Goal: Information Seeking & Learning: Learn about a topic

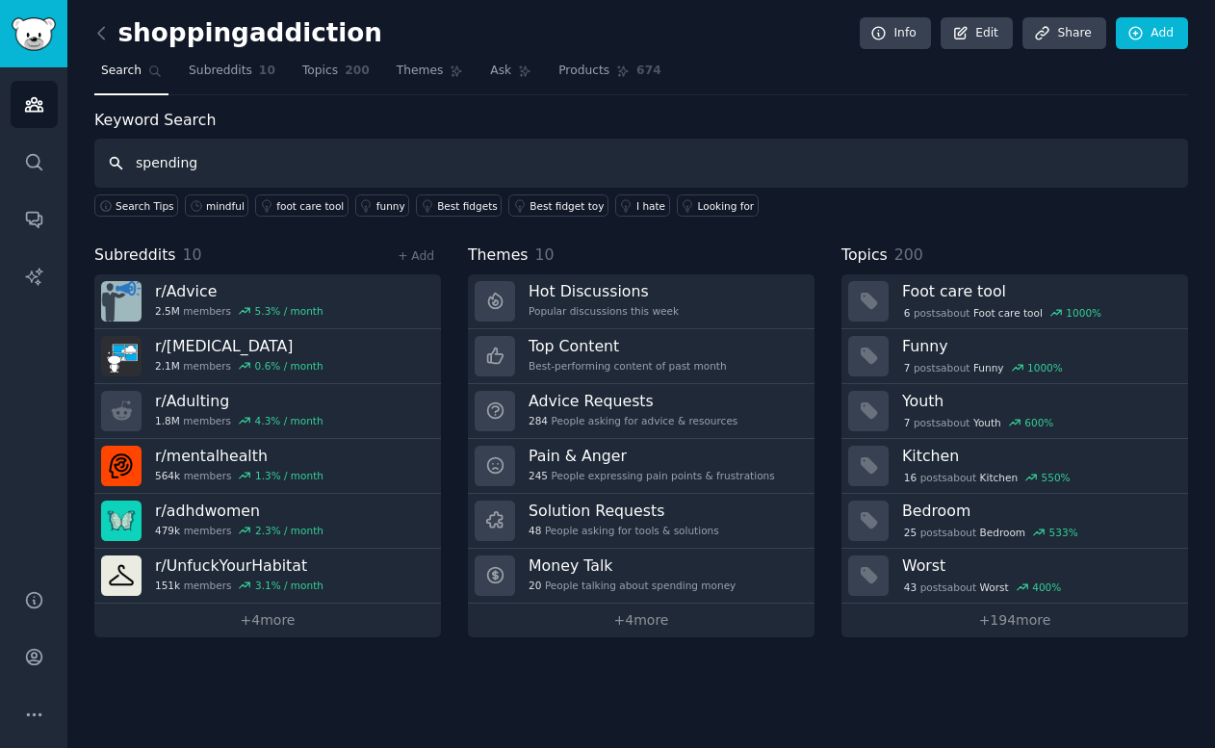
type input "spending"
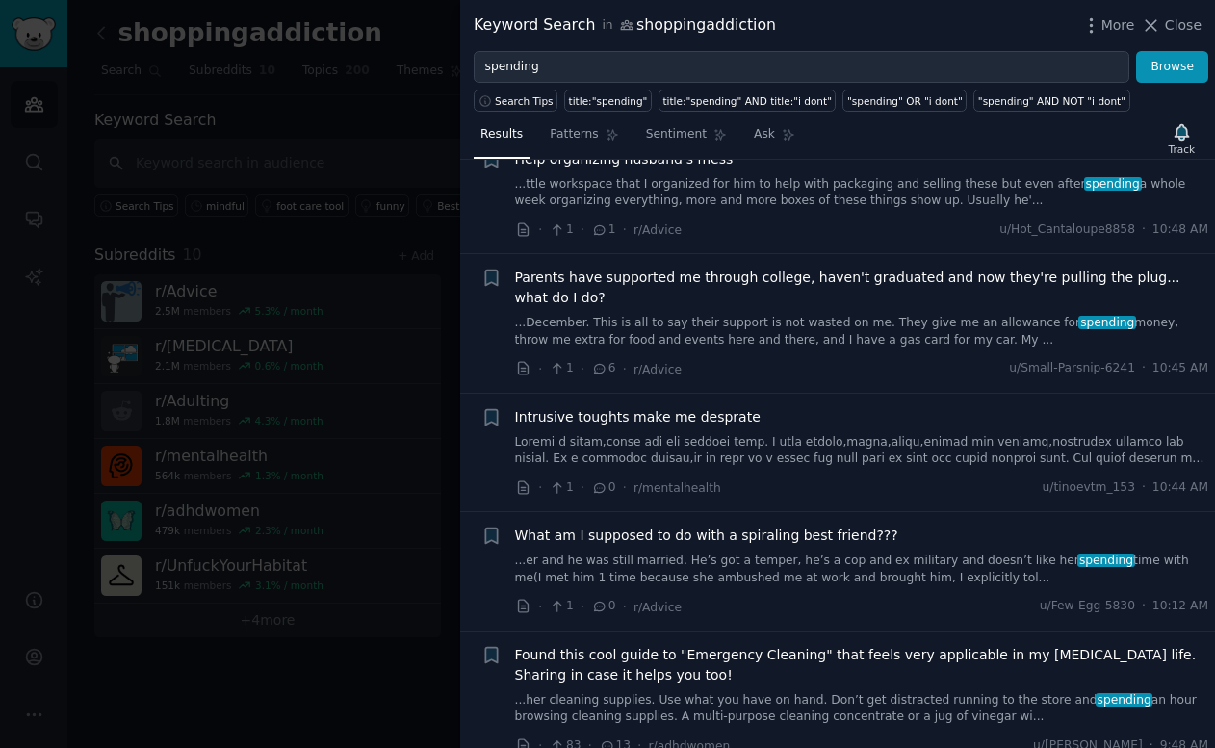
scroll to position [800, 0]
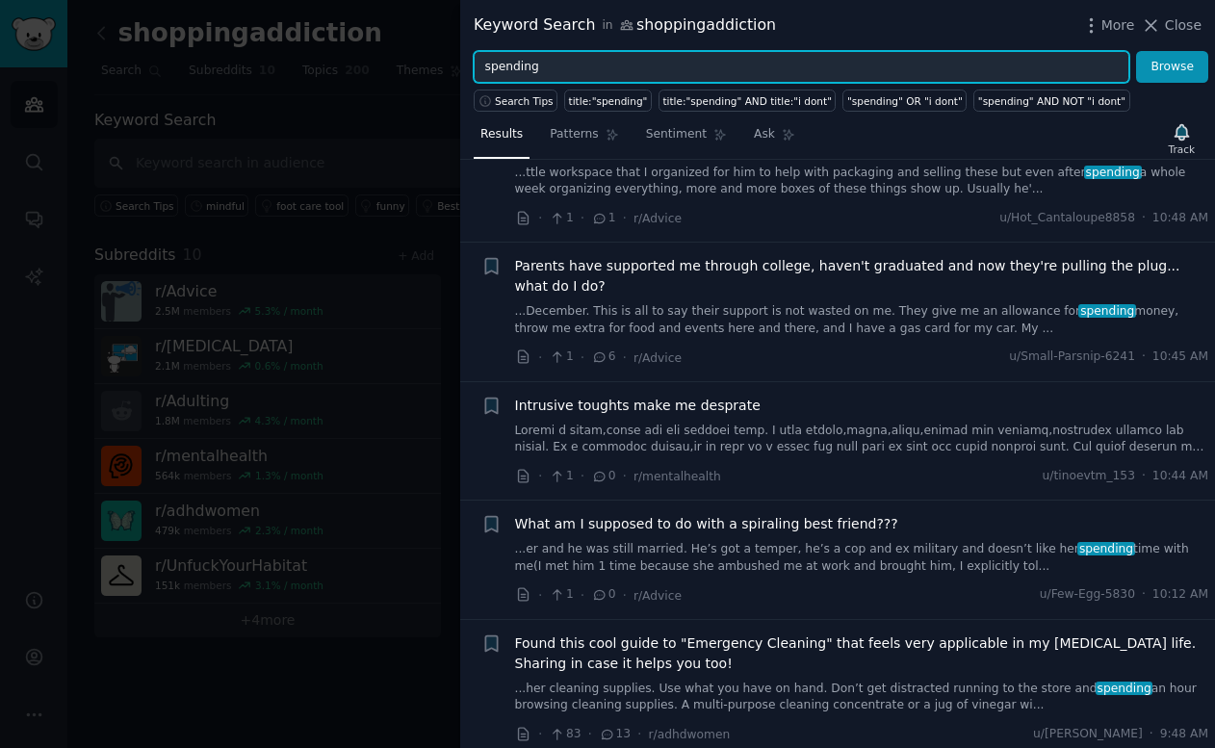
drag, startPoint x: 598, startPoint y: 64, endPoint x: 432, endPoint y: 64, distance: 165.6
click at [434, 64] on div "Keyword Search in shoppingaddiction More Close spending Browse Search Tips titl…" at bounding box center [607, 374] width 1215 height 748
type input "impulse"
click at [1136, 51] on button "Browse" at bounding box center [1172, 67] width 72 height 33
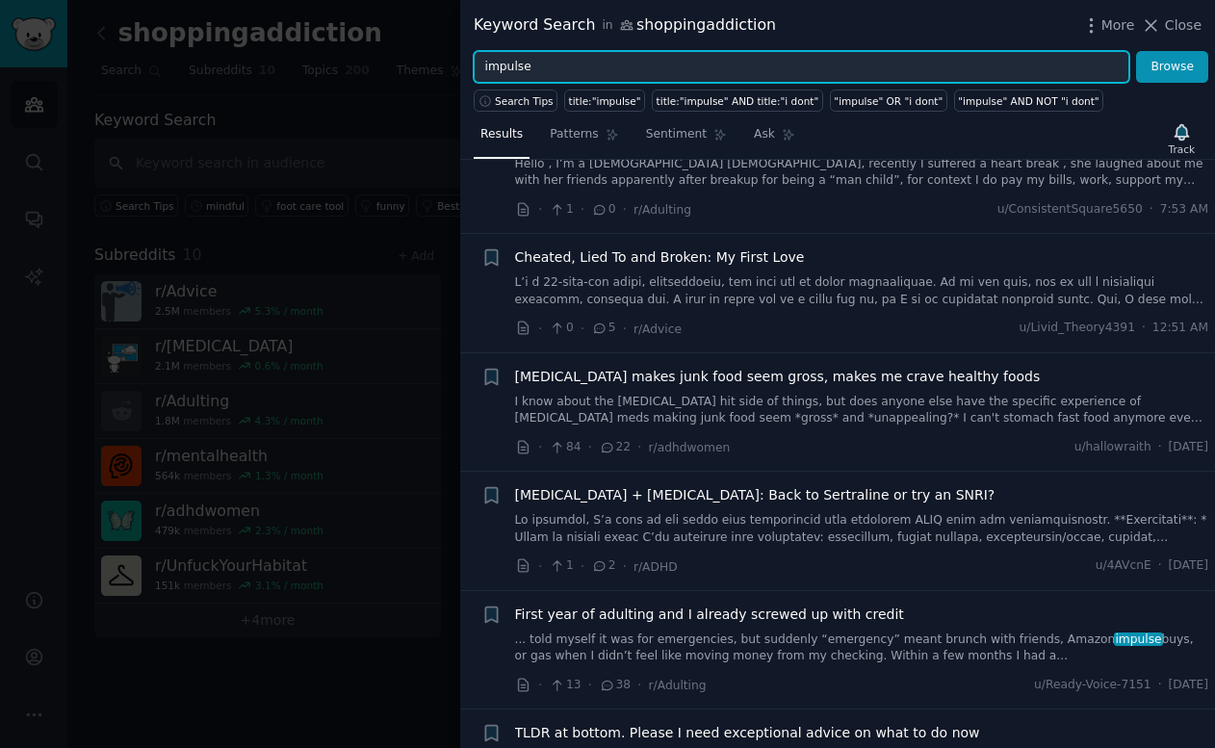
scroll to position [635, 0]
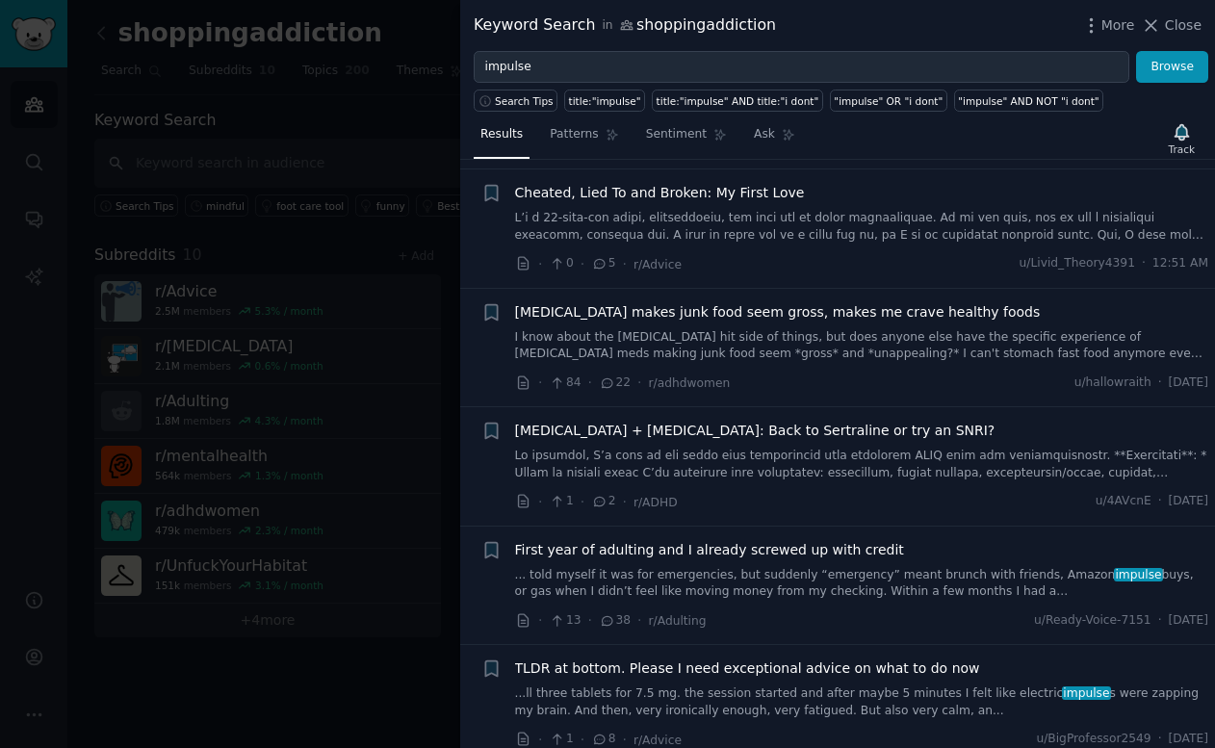
click at [751, 554] on span "First year of adulting and I already screwed up with credit" at bounding box center [709, 550] width 389 height 20
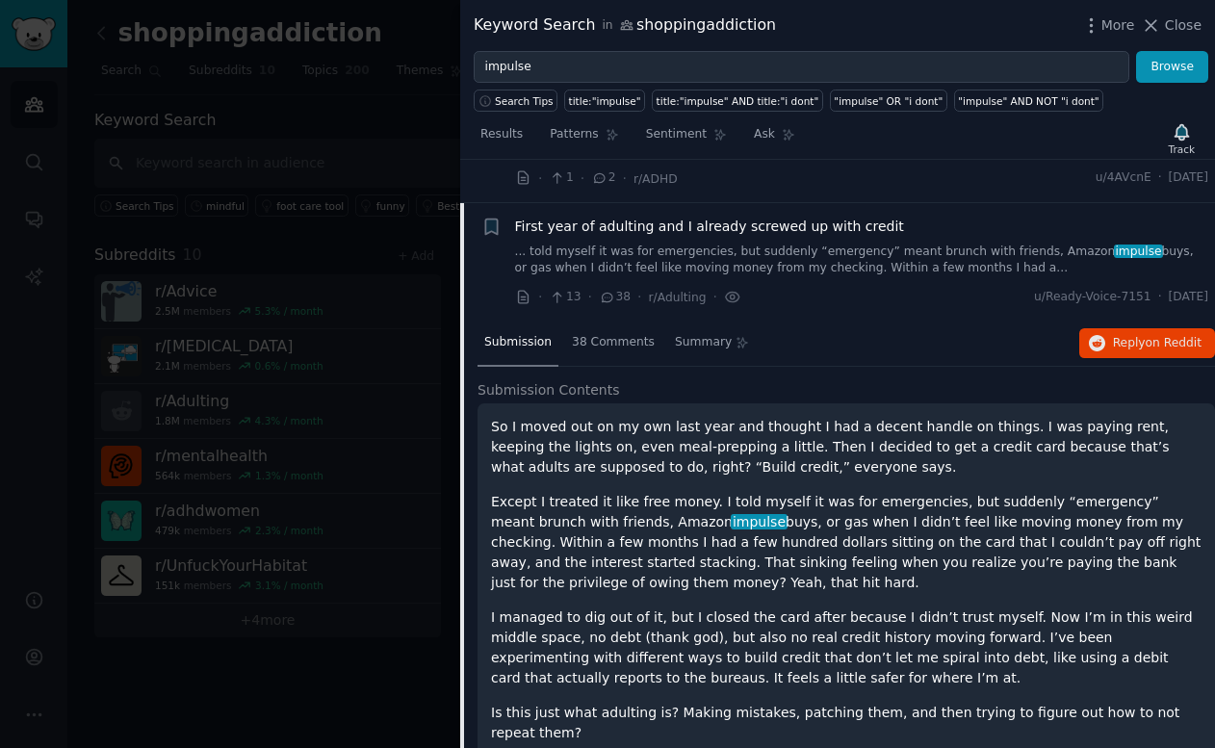
scroll to position [1001, 0]
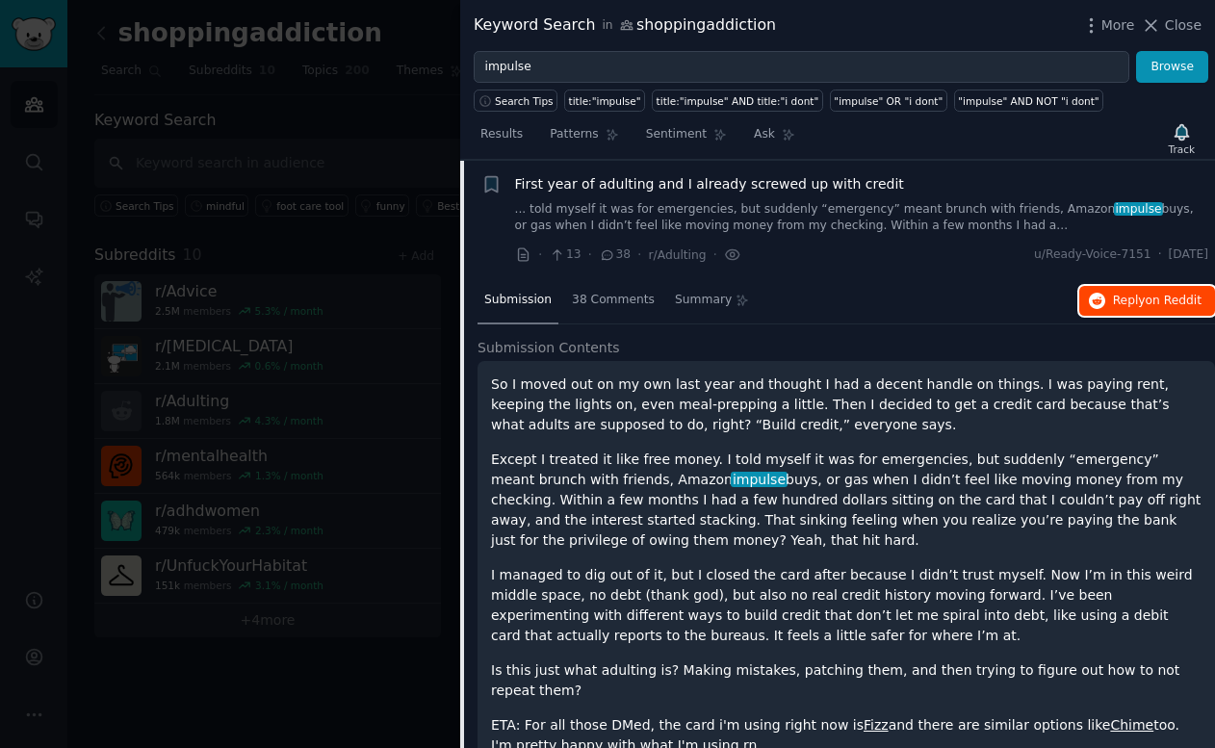
click at [1125, 300] on span "Reply on Reddit" at bounding box center [1157, 301] width 89 height 17
